Goal: Information Seeking & Learning: Compare options

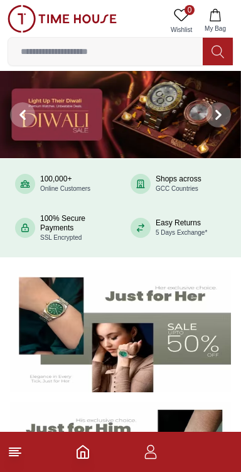
click at [12, 448] on line at bounding box center [14, 448] width 11 height 0
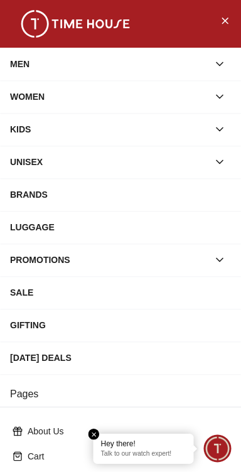
click at [224, 254] on icon "button" at bounding box center [219, 259] width 13 height 13
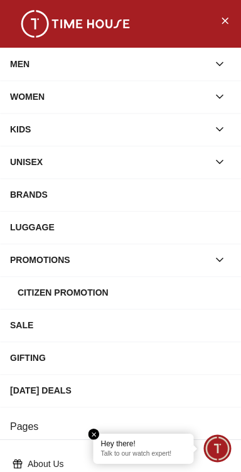
click at [224, 256] on icon "button" at bounding box center [219, 259] width 13 height 13
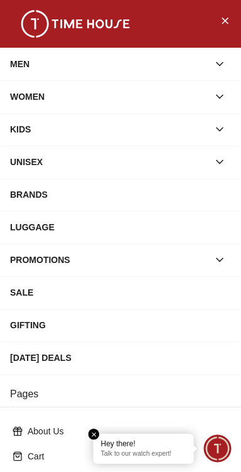
click at [43, 56] on div "MEN" at bounding box center [109, 64] width 198 height 23
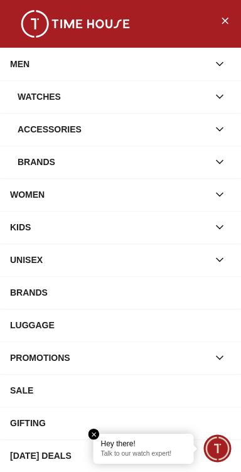
click at [34, 159] on div "Brands" at bounding box center [113, 161] width 191 height 23
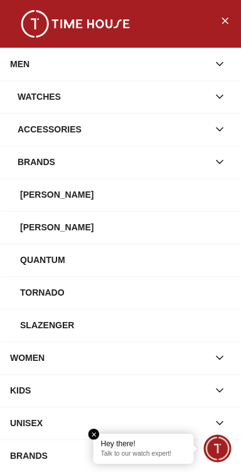
click at [33, 90] on div "Watches" at bounding box center [113, 96] width 191 height 23
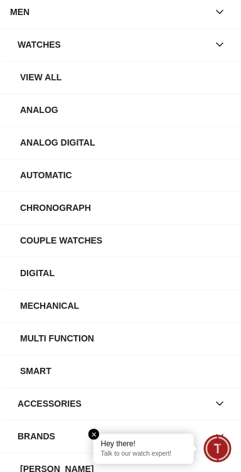
scroll to position [53, 0]
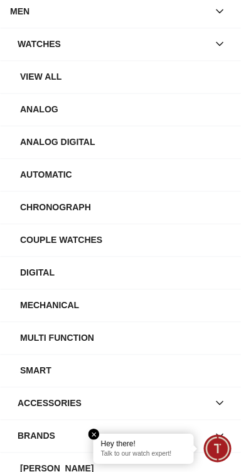
click at [32, 105] on div "Analog" at bounding box center [125, 109] width 211 height 23
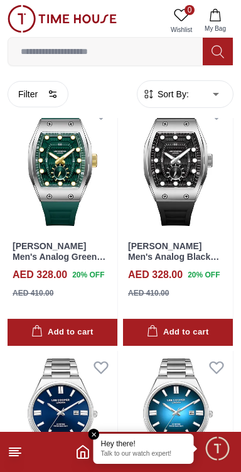
scroll to position [814, 0]
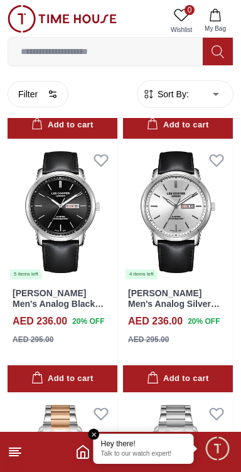
scroll to position [3048, 0]
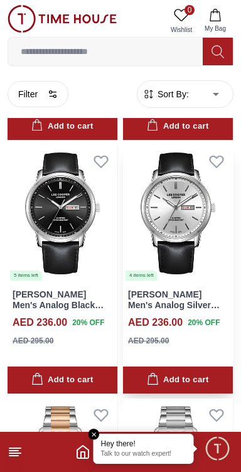
click at [203, 249] on img at bounding box center [178, 213] width 110 height 137
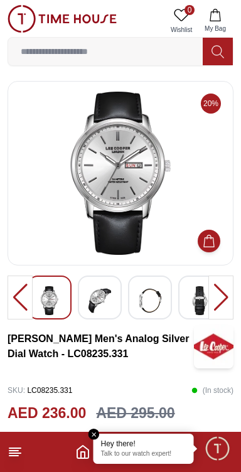
click at [110, 297] on img at bounding box center [99, 300] width 23 height 29
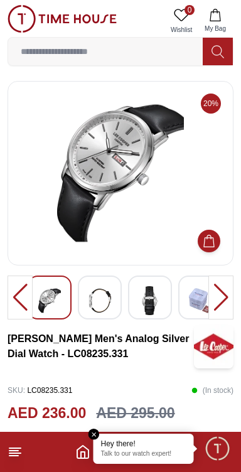
click at [112, 307] on div at bounding box center [100, 297] width 44 height 44
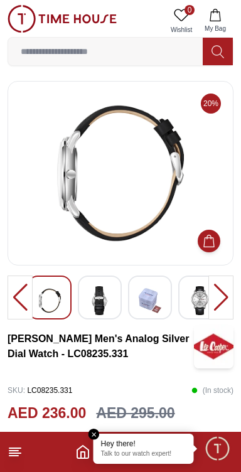
click at [204, 300] on img at bounding box center [200, 300] width 23 height 29
click at [201, 296] on img at bounding box center [200, 300] width 23 height 29
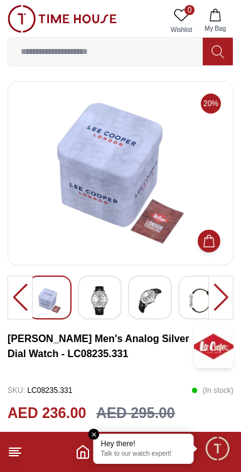
click at [108, 305] on img at bounding box center [99, 300] width 23 height 29
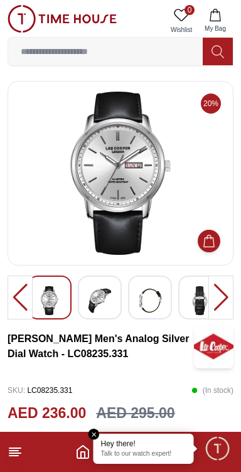
click at [108, 303] on img at bounding box center [99, 300] width 23 height 29
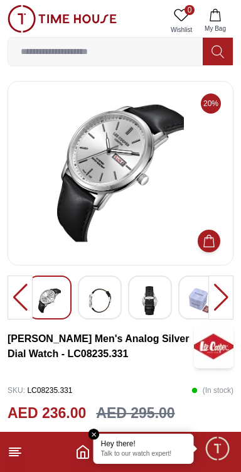
click at [113, 306] on div at bounding box center [100, 297] width 44 height 44
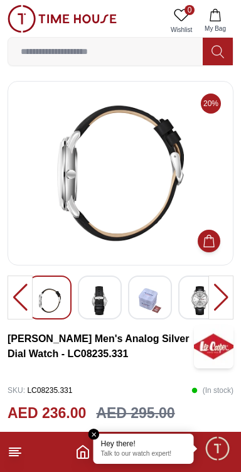
click at [189, 297] on img at bounding box center [200, 300] width 23 height 29
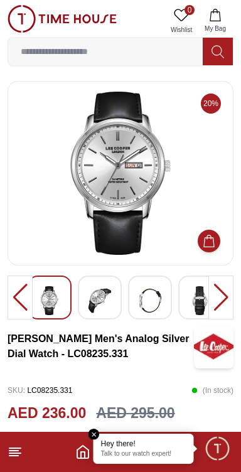
click at [100, 306] on img at bounding box center [99, 300] width 23 height 29
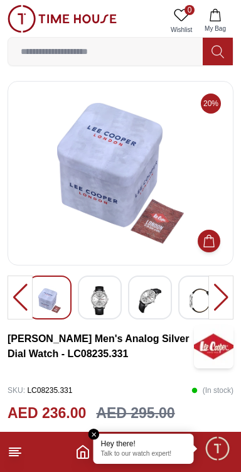
click at [110, 304] on img at bounding box center [99, 300] width 23 height 29
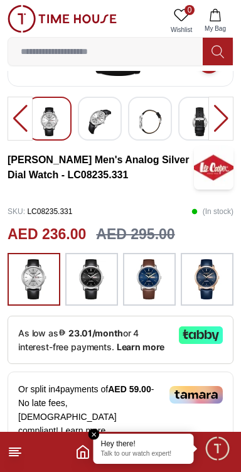
scroll to position [181, 0]
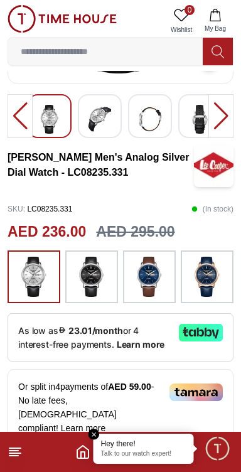
click at [108, 288] on div at bounding box center [91, 276] width 53 height 53
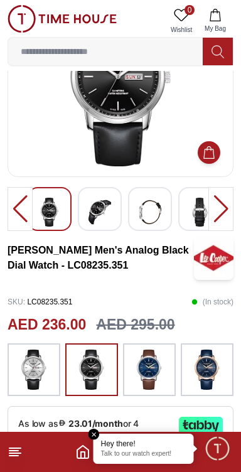
scroll to position [89, 0]
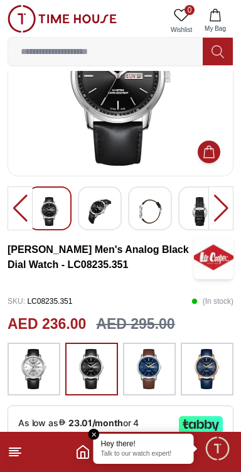
click at [149, 366] on img at bounding box center [149, 369] width 31 height 40
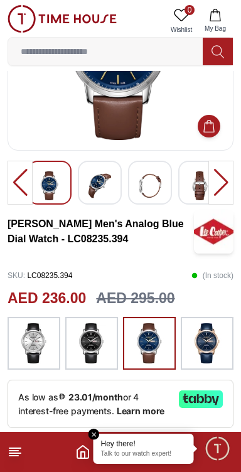
scroll to position [115, 0]
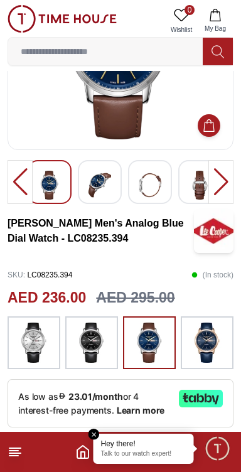
click at [211, 343] on img at bounding box center [206, 342] width 31 height 40
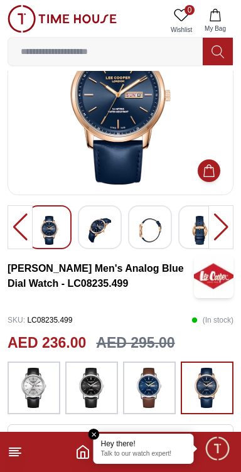
scroll to position [70, 0]
click at [87, 223] on div at bounding box center [100, 227] width 44 height 44
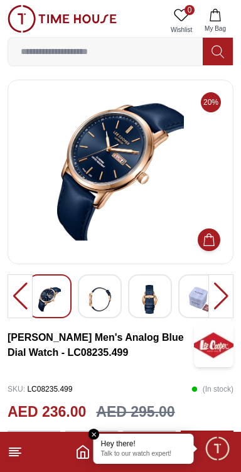
scroll to position [0, 0]
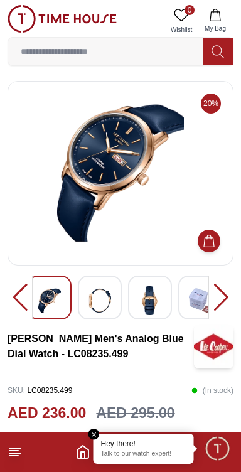
click at [95, 302] on img at bounding box center [99, 300] width 23 height 29
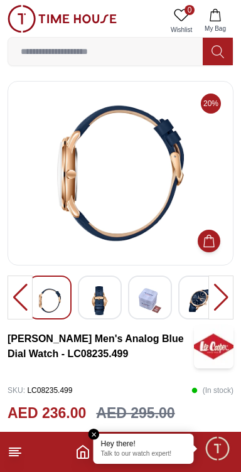
click at [114, 301] on div at bounding box center [100, 297] width 44 height 44
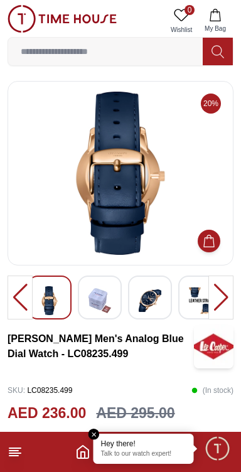
click at [105, 305] on img at bounding box center [99, 300] width 23 height 29
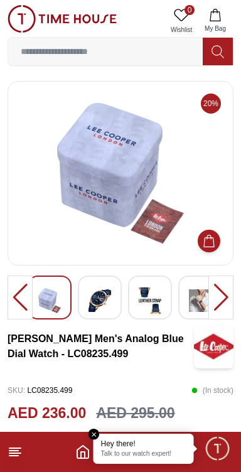
click at [148, 295] on img at bounding box center [150, 300] width 23 height 29
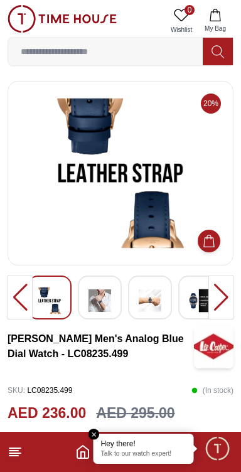
click at [156, 315] on div at bounding box center [150, 297] width 44 height 44
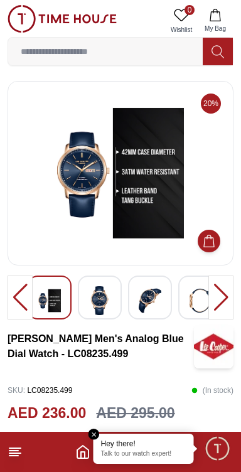
click at [157, 302] on img at bounding box center [150, 300] width 23 height 29
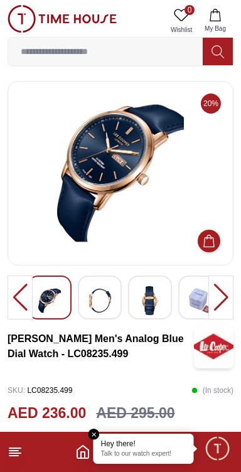
click at [166, 300] on div at bounding box center [150, 297] width 44 height 44
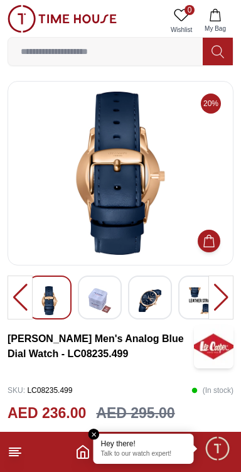
click at [159, 303] on img at bounding box center [150, 300] width 23 height 29
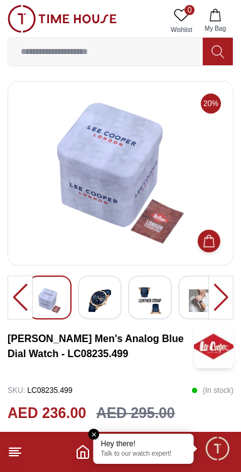
click at [93, 287] on img at bounding box center [99, 300] width 23 height 29
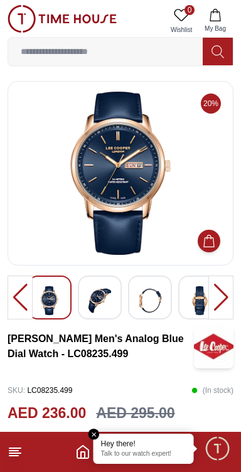
scroll to position [115, 0]
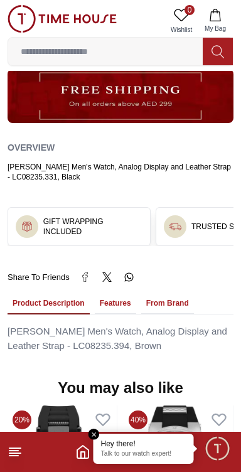
scroll to position [89, 0]
